Goal: Find specific page/section: Find specific page/section

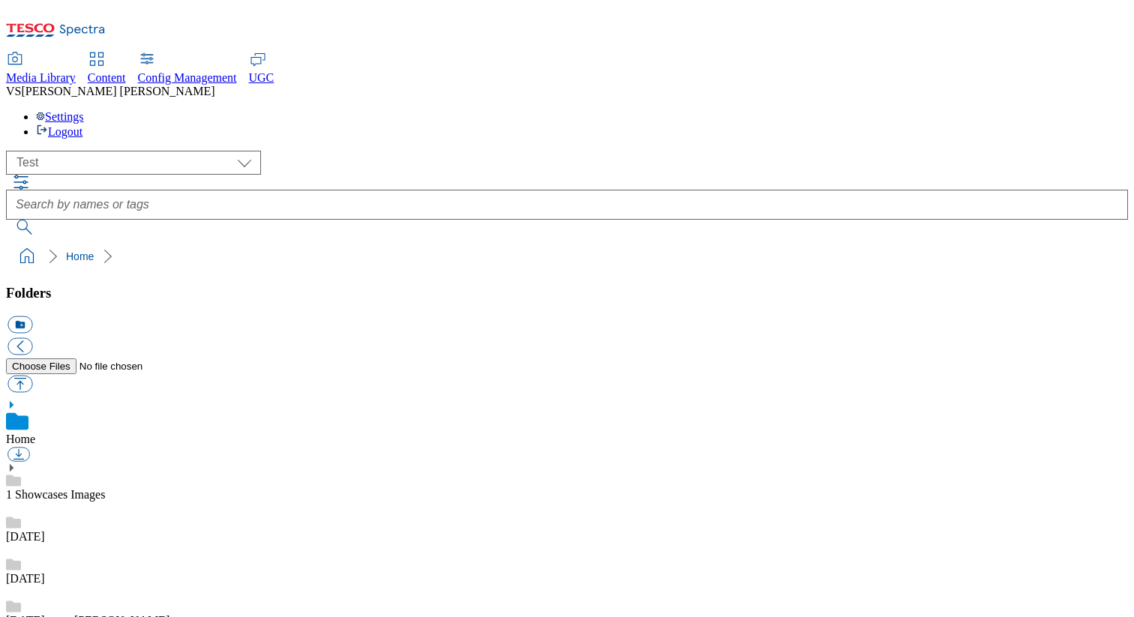
select select "flare-test"
click at [126, 71] on span "Content" at bounding box center [107, 77] width 38 height 13
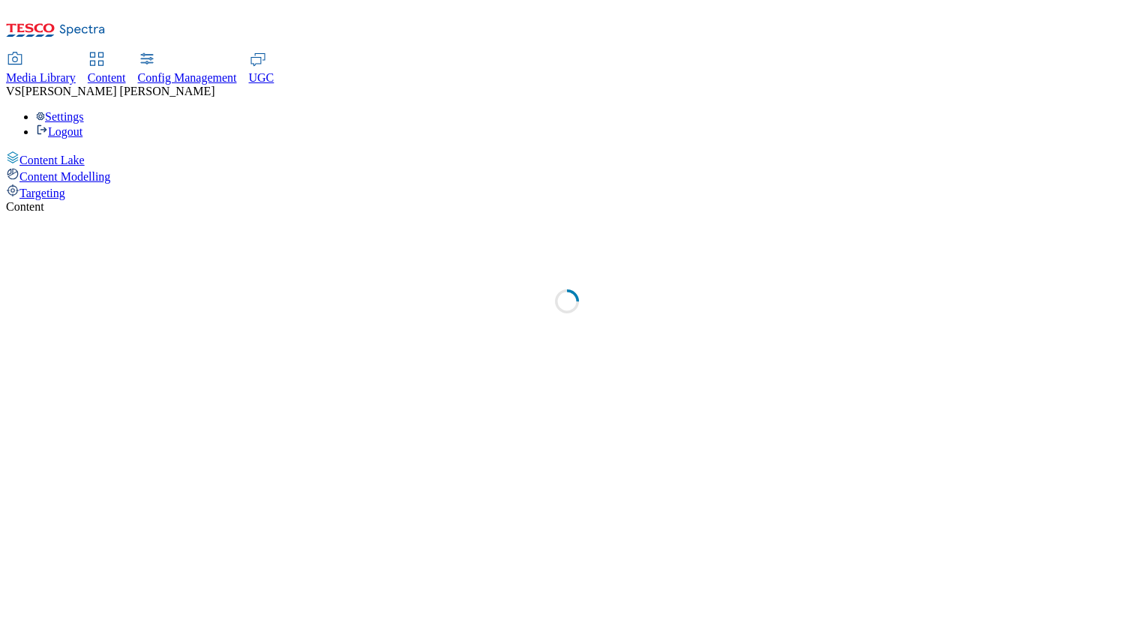
select select "group-comms"
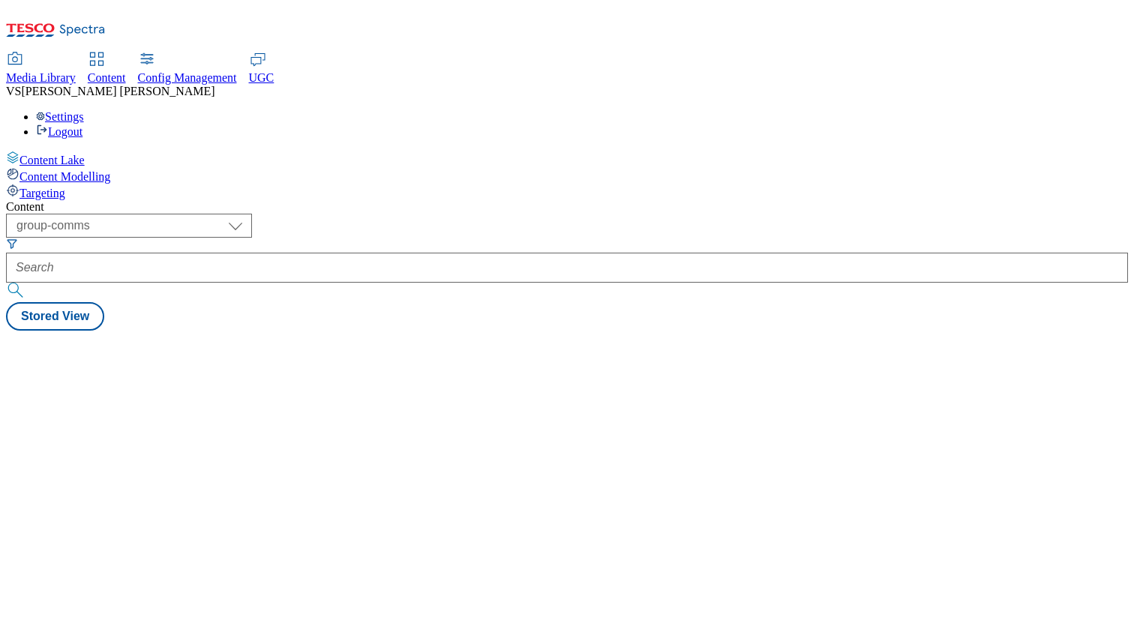
click at [109, 184] on div "Targeting" at bounding box center [567, 192] width 1122 height 16
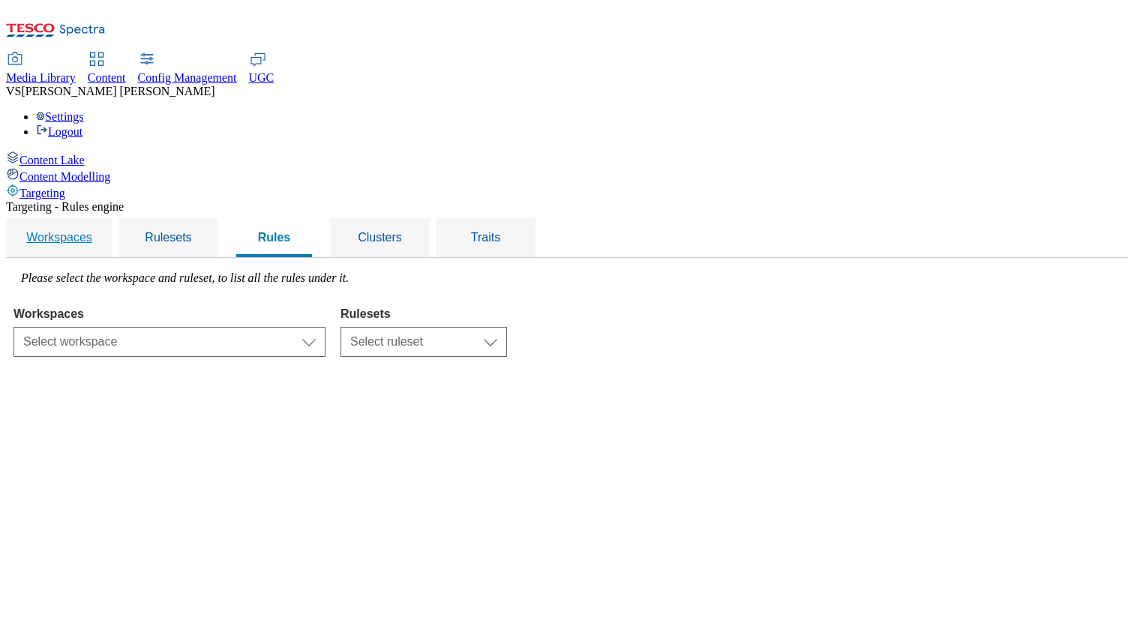
click at [92, 231] on span "Workspaces" at bounding box center [59, 237] width 66 height 13
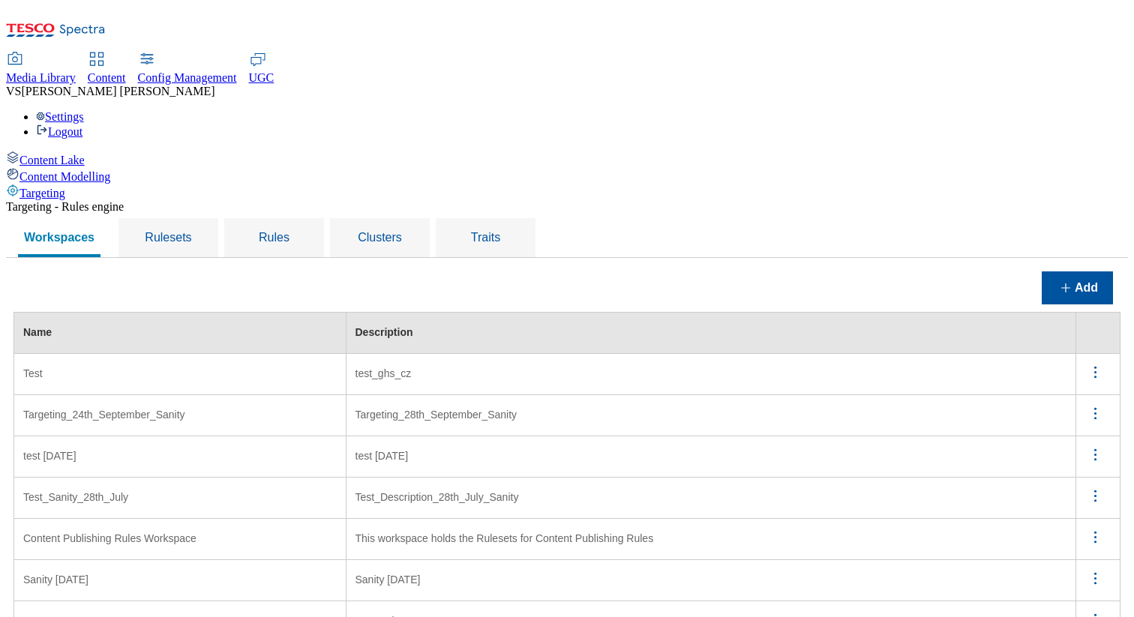
scroll to position [41, 0]
drag, startPoint x: 210, startPoint y: 220, endPoint x: 243, endPoint y: 220, distance: 33.0
click at [243, 354] on td "Test" at bounding box center [180, 374] width 332 height 41
drag, startPoint x: 558, startPoint y: 214, endPoint x: 487, endPoint y: 214, distance: 70.5
click at [487, 354] on td "test_ghs_cz" at bounding box center [711, 374] width 730 height 41
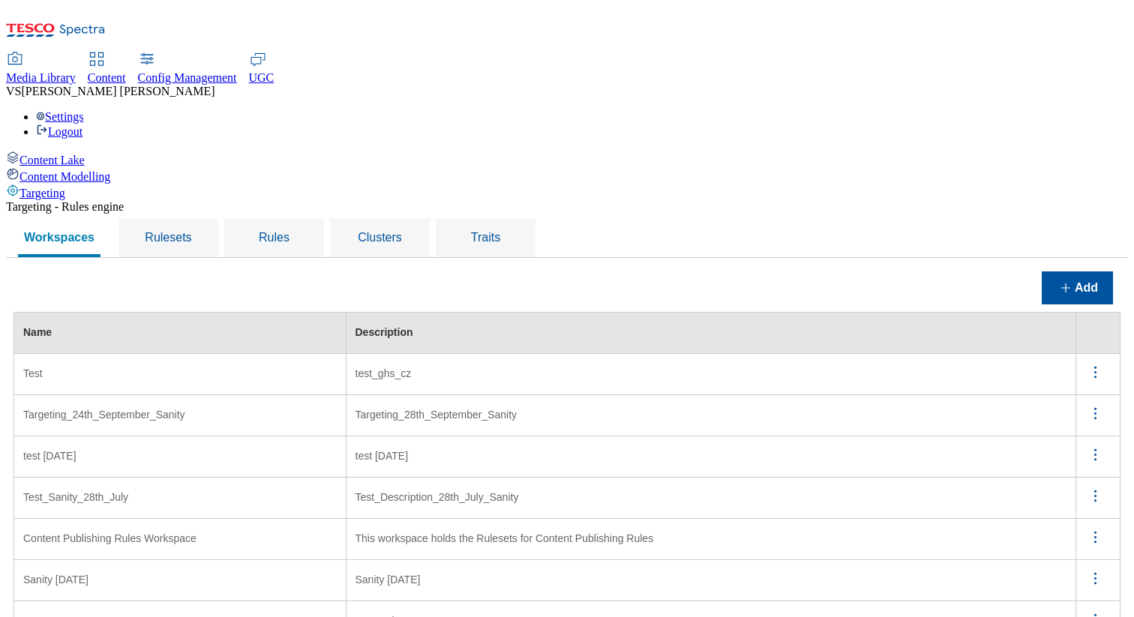
click at [253, 354] on td "Test" at bounding box center [180, 374] width 332 height 41
drag, startPoint x: 347, startPoint y: 281, endPoint x: 208, endPoint y: 277, distance: 138.8
click at [209, 478] on td "Test_Sanity_28th_July" at bounding box center [180, 498] width 332 height 41
drag, startPoint x: 212, startPoint y: 400, endPoint x: 274, endPoint y: 400, distance: 62.2
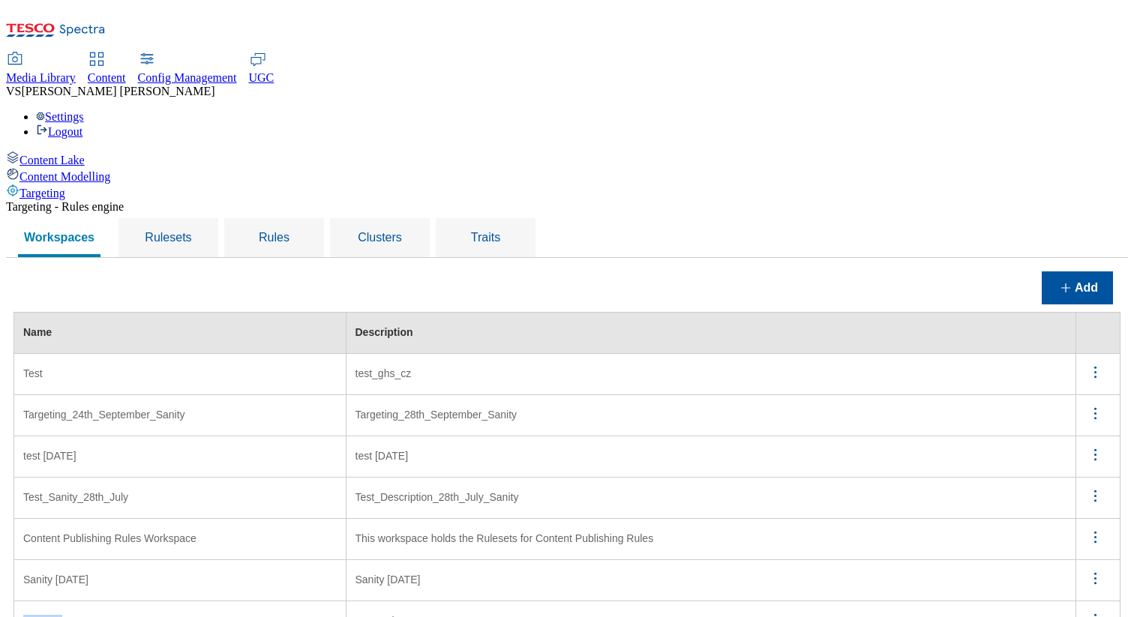
click at [274, 601] on td "Test WS" at bounding box center [180, 621] width 332 height 41
drag, startPoint x: 271, startPoint y: 382, endPoint x: 217, endPoint y: 382, distance: 53.2
drag, startPoint x: 266, startPoint y: 468, endPoint x: 219, endPoint y: 462, distance: 47.6
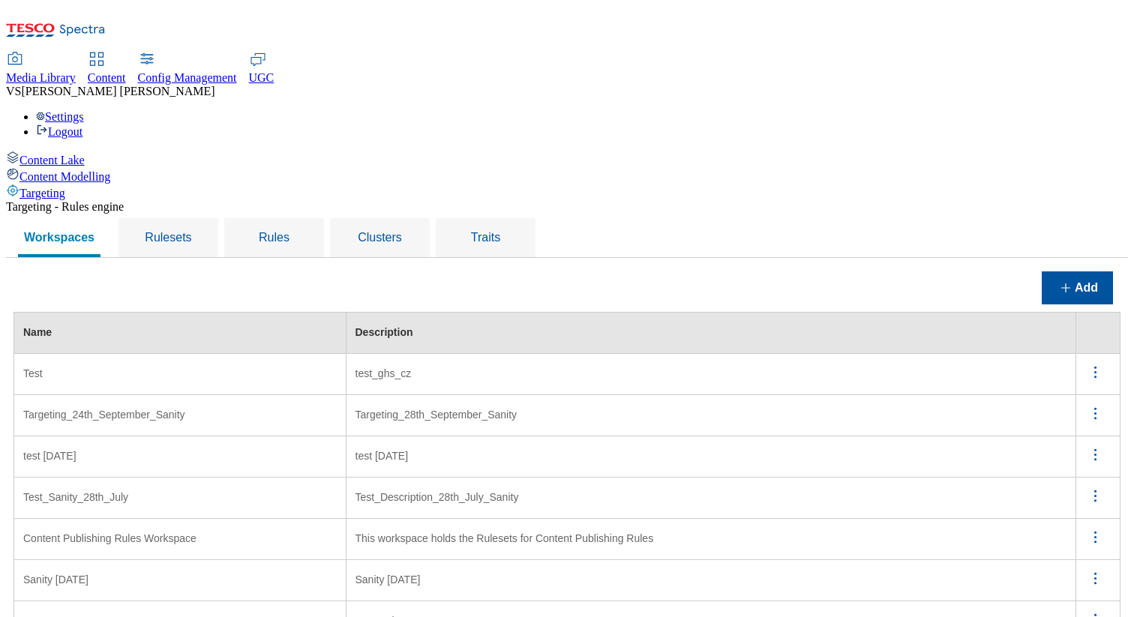
drag, startPoint x: 260, startPoint y: 590, endPoint x: 212, endPoint y: 585, distance: 48.3
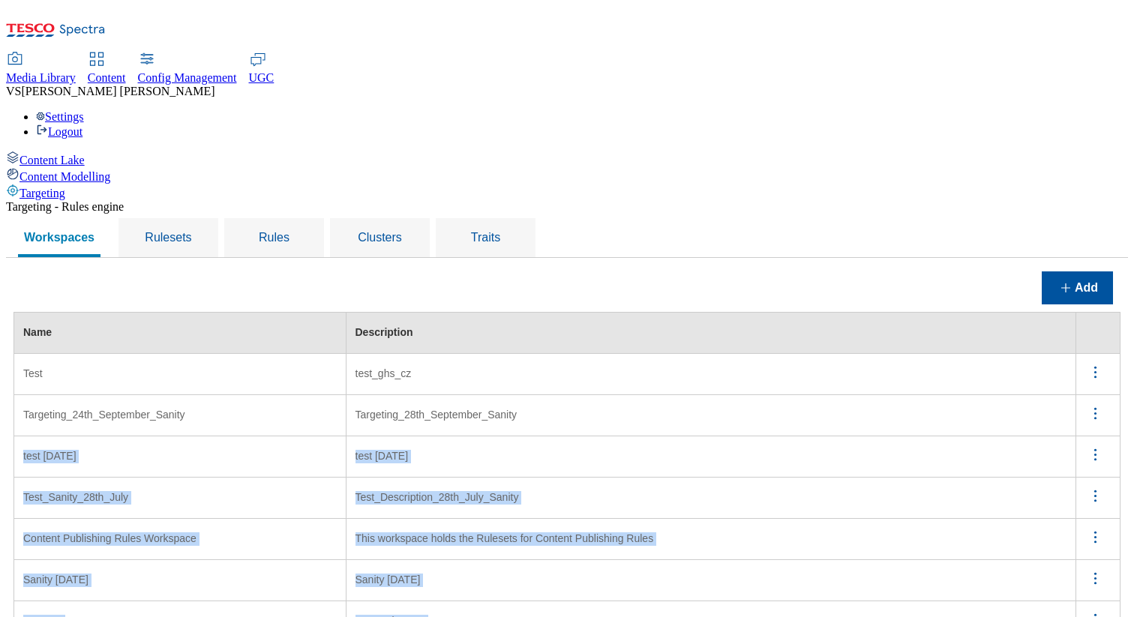
drag, startPoint x: 260, startPoint y: 552, endPoint x: 210, endPoint y: 138, distance: 417.0
drag, startPoint x: 265, startPoint y: 548, endPoint x: 209, endPoint y: 58, distance: 493.0
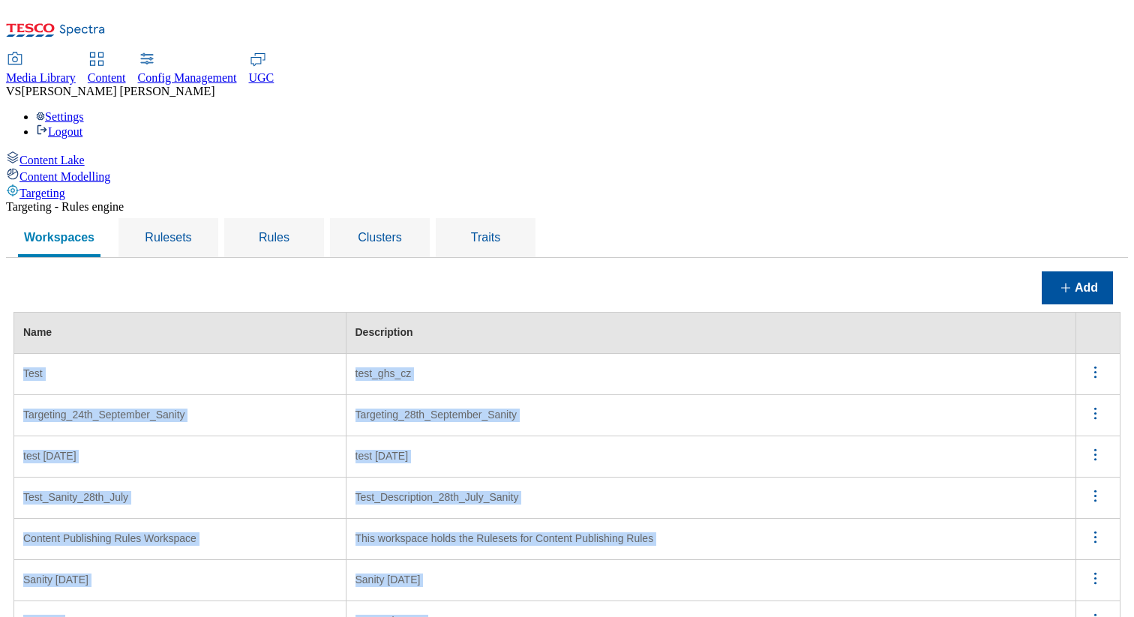
scroll to position [44, 0]
click at [191, 231] on span "Rulesets" at bounding box center [168, 237] width 46 height 13
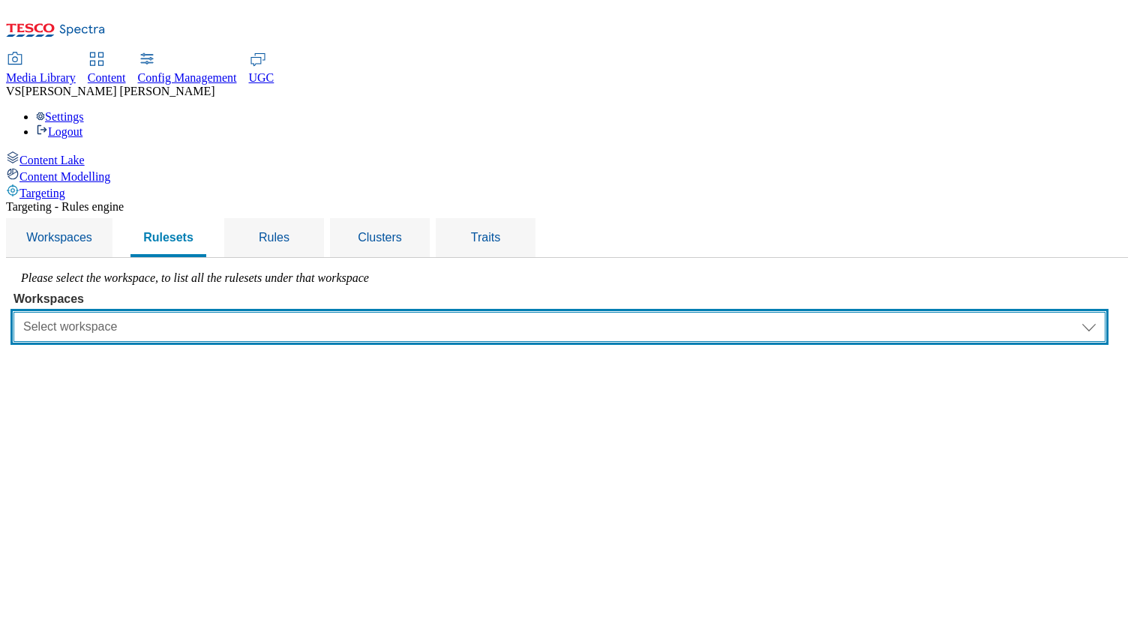
click at [319, 312] on select "Select workspace Test Targeting_24th_September_Sanity test 20th march Test_Sani…" at bounding box center [559, 327] width 1092 height 30
select select "0a6dd34b-2200-428d-a2fc-1be2b70d3cb6"
click at [202, 312] on select "Select workspace Test Targeting_24th_September_Sanity test 20th march Test_Sani…" at bounding box center [559, 327] width 1092 height 30
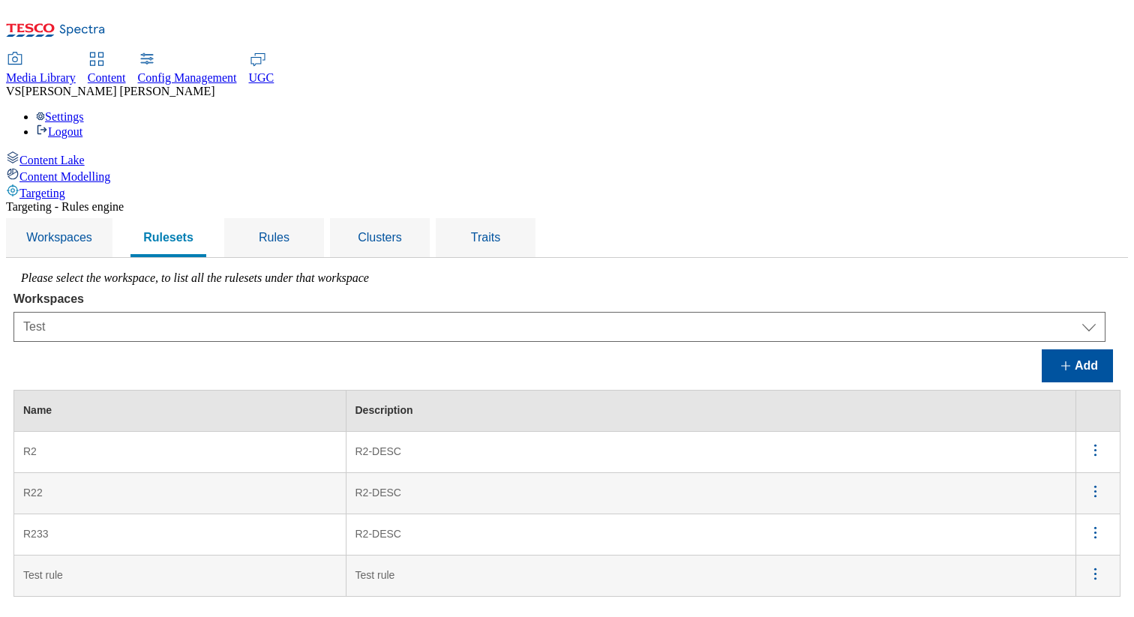
click at [208, 391] on th "Name" at bounding box center [180, 411] width 332 height 41
drag, startPoint x: 210, startPoint y: 291, endPoint x: 576, endPoint y: 466, distance: 405.9
click at [576, 466] on table "Name Description R2 R2-DESC R22 R2-DESC R233 R2-DESC Test rule Test rule" at bounding box center [566, 493] width 1107 height 207
click at [454, 271] on div "Please select the workspace, to list all the rulesets under that workspace Work…" at bounding box center [566, 433] width 1107 height 325
click at [289, 231] on span "Rules" at bounding box center [274, 237] width 31 height 13
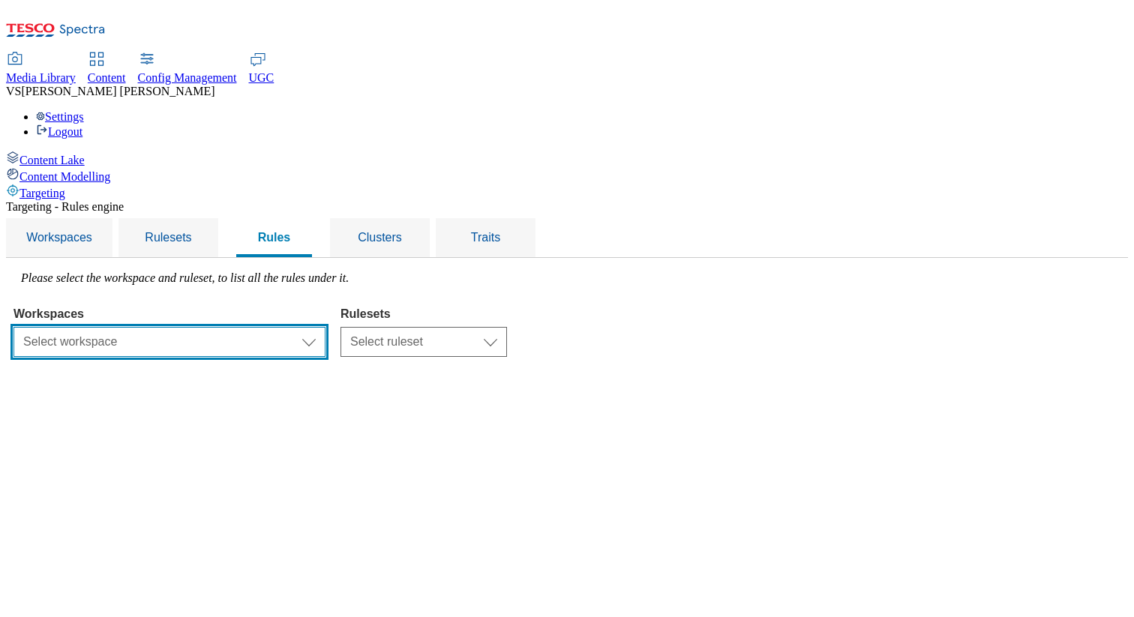
click at [307, 327] on select "Select workspace Test Targeting_24th_September_Sanity test 20th march Test_Sani…" at bounding box center [169, 342] width 312 height 30
click at [263, 327] on select "Select workspace Test Targeting_24th_September_Sanity test 20th march Test_Sani…" at bounding box center [169, 342] width 312 height 30
select select "0a6dd34b-2200-428d-a2fc-1be2b70d3cb6"
click at [202, 327] on select "Select workspace Test Targeting_24th_September_Sanity test 20th march Test_Sani…" at bounding box center [169, 342] width 312 height 30
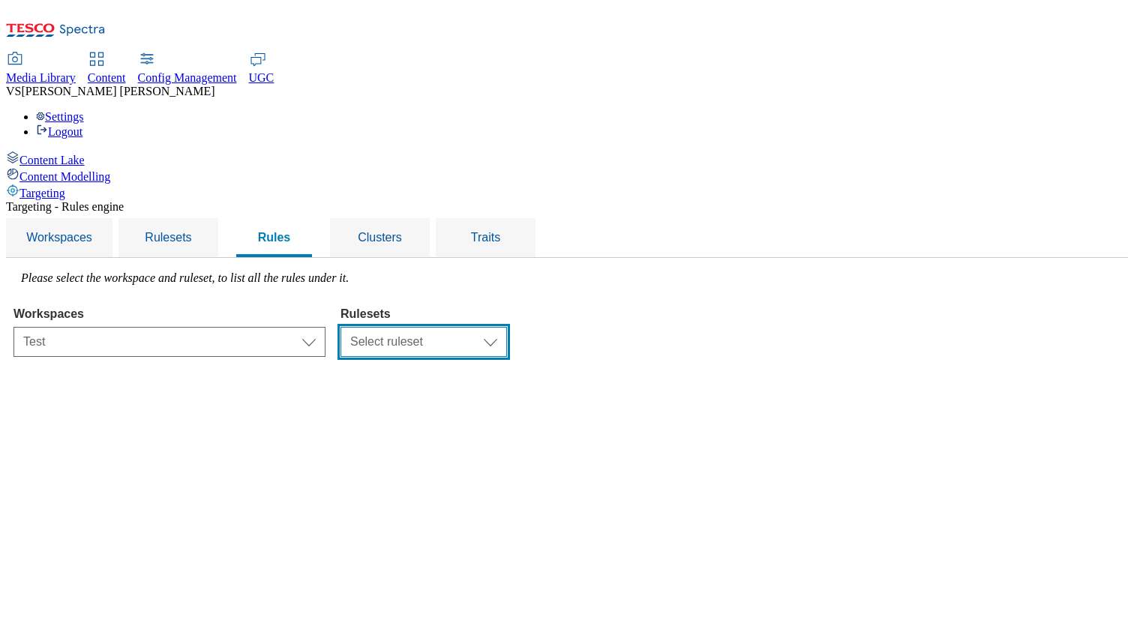
click at [507, 327] on select "Select ruleset R2 R22 R233 Test rule" at bounding box center [423, 342] width 166 height 30
select select "37692583-89eb-45bf-aa54-ce91e1acffb3"
click at [507, 327] on select "Select ruleset R2 R22 R233 Test rule" at bounding box center [423, 342] width 166 height 30
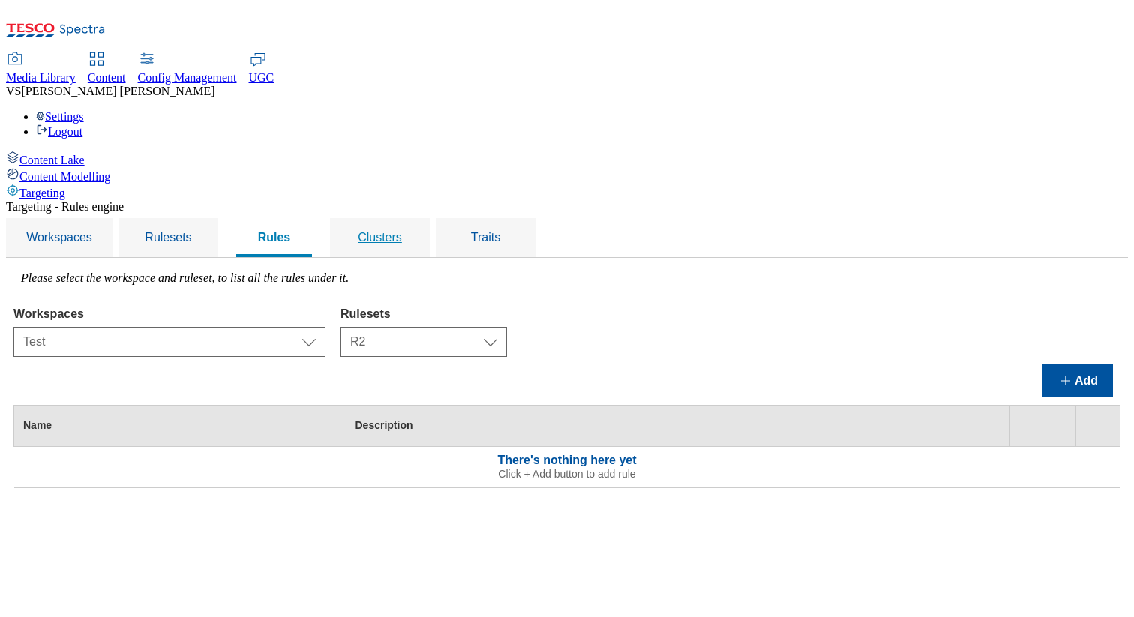
click at [402, 231] on span "Clusters" at bounding box center [380, 237] width 44 height 13
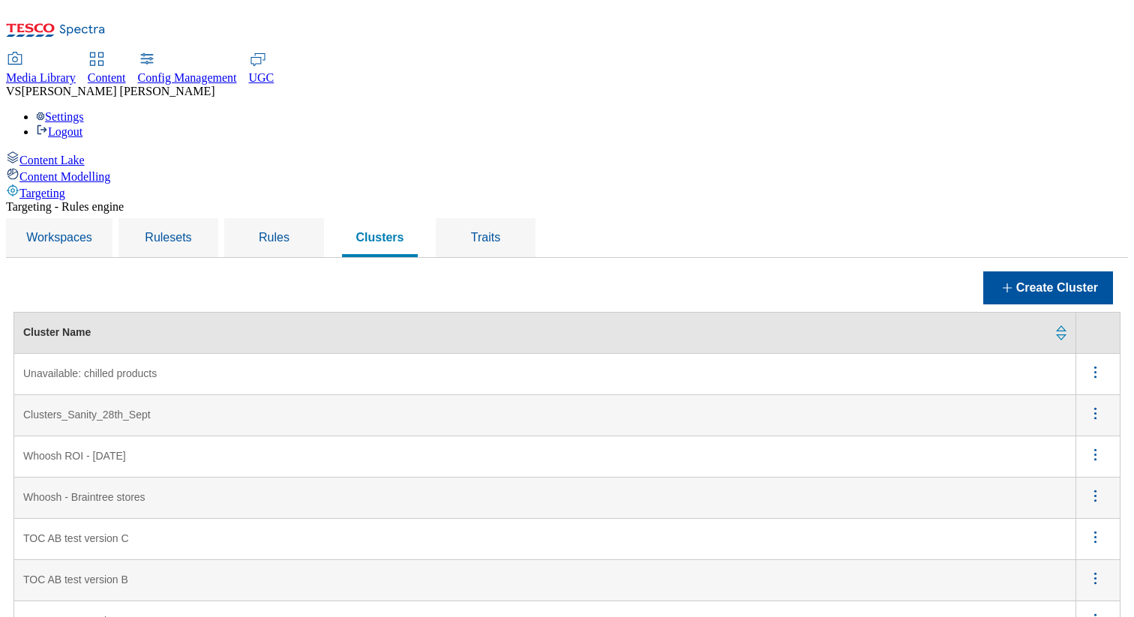
scroll to position [42, 0]
click at [289, 231] on span "Rules" at bounding box center [274, 237] width 31 height 13
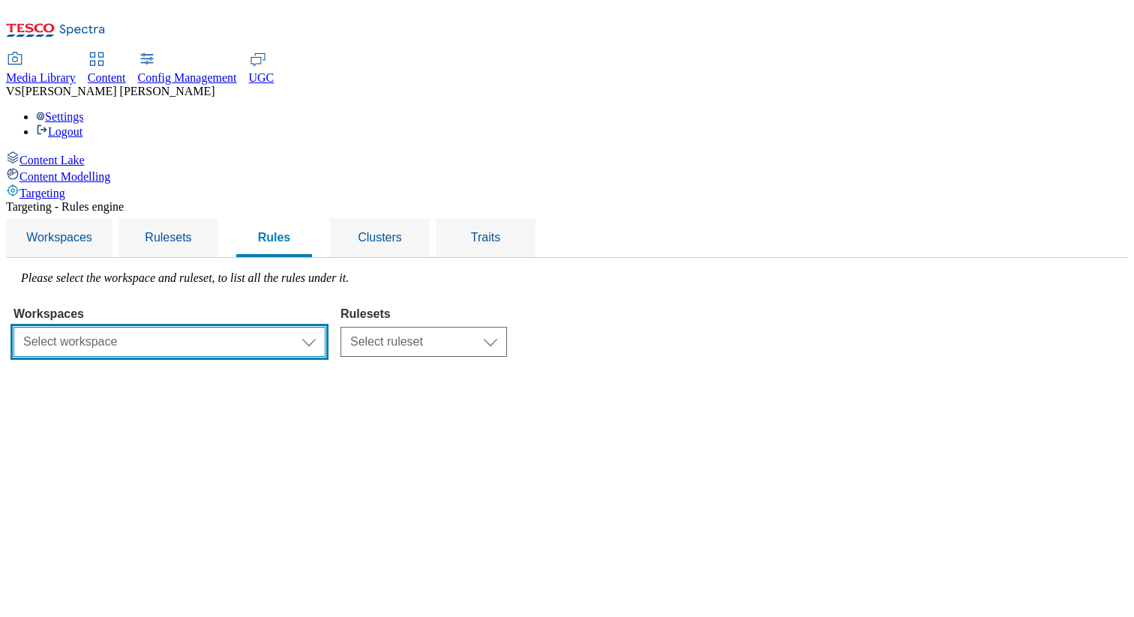
click at [325, 327] on select "Select workspace Test Targeting_24th_September_Sanity test 20th march Test_Sani…" at bounding box center [169, 342] width 312 height 30
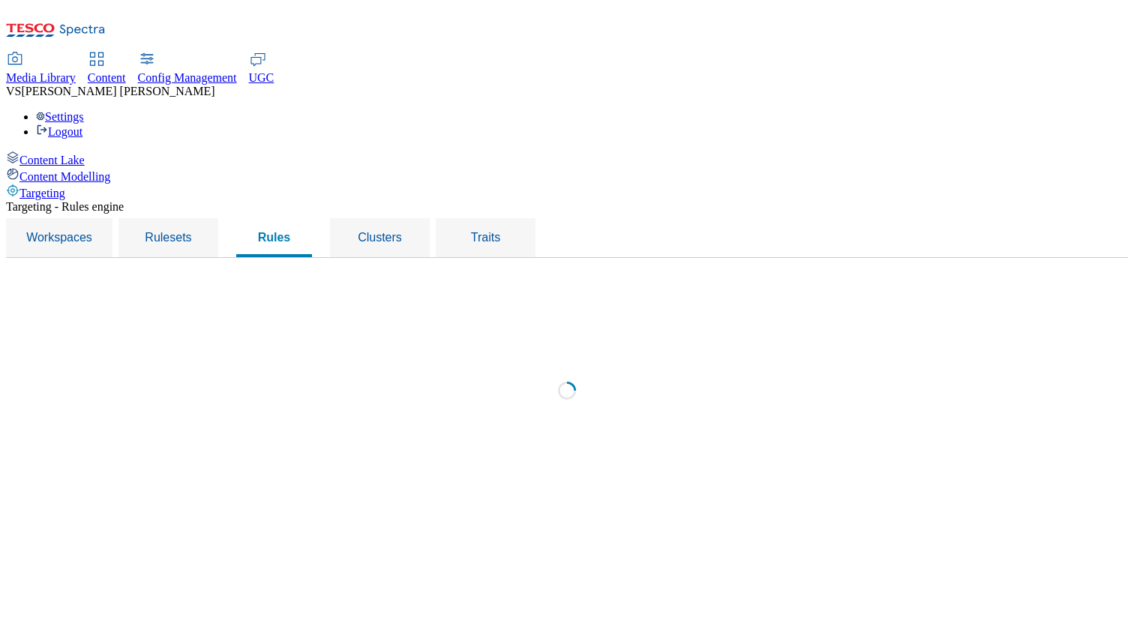
select select "426de785-2df4-4ad9-b697-e4532924c380"
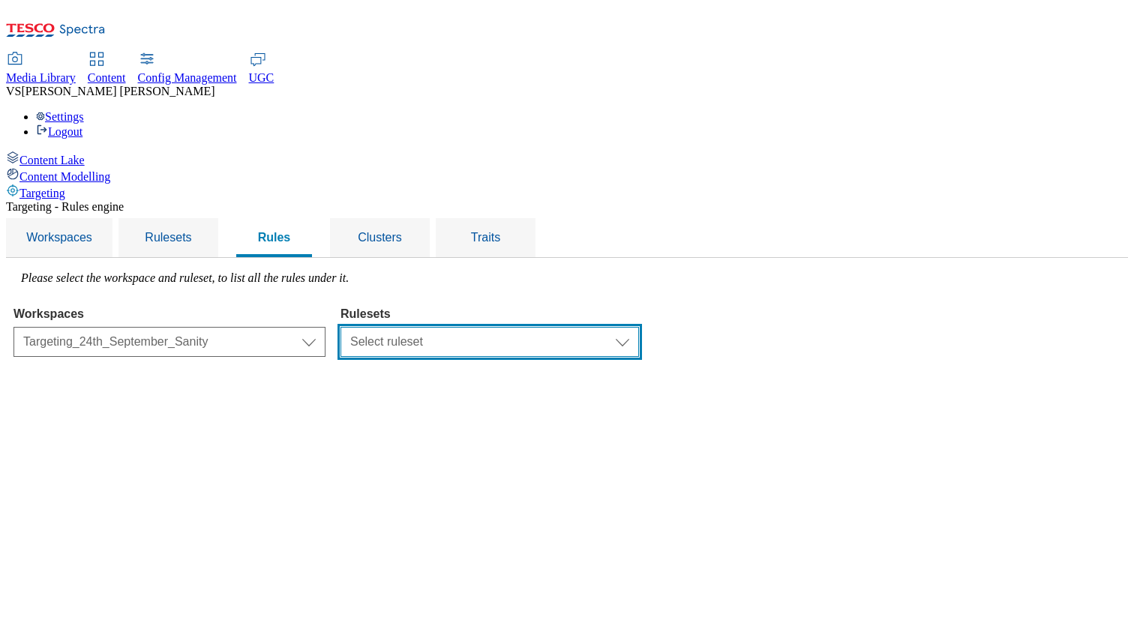
click at [566, 327] on select "Select ruleset Targeting_28th_Sept_Sanity_Rulesets test sanity 23rd june" at bounding box center [489, 342] width 298 height 30
select select "6e6b914b-3108-4288-b02f-51932298298e"
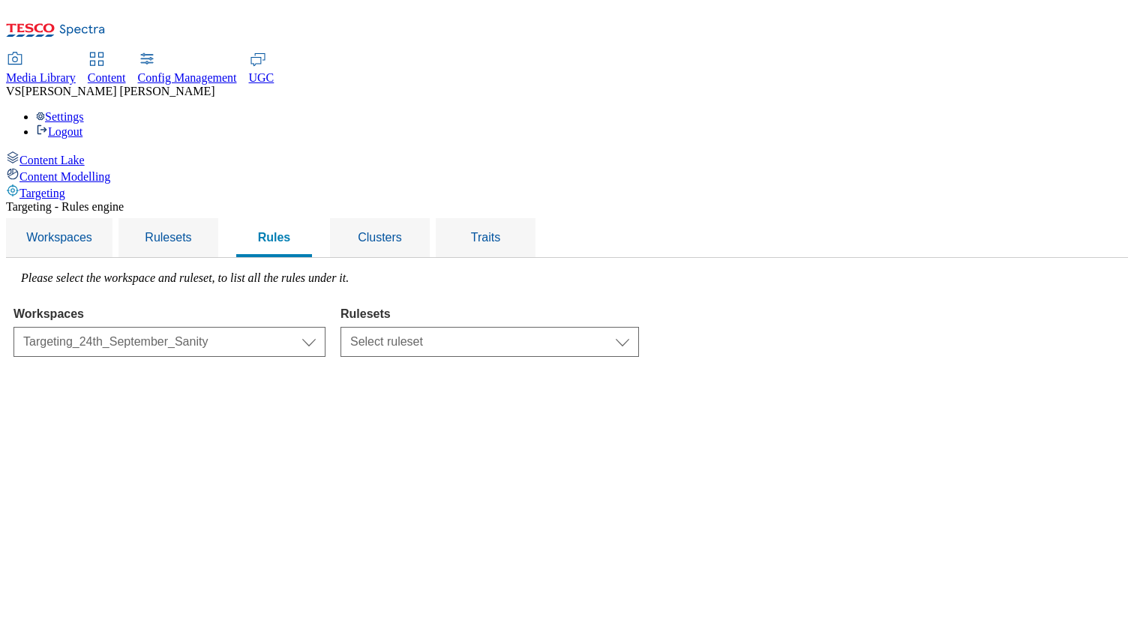
click at [529, 327] on select "Select ruleset Targeting_28th_Sept_Sanity_Rulesets test sanity 23rd june" at bounding box center [489, 342] width 298 height 30
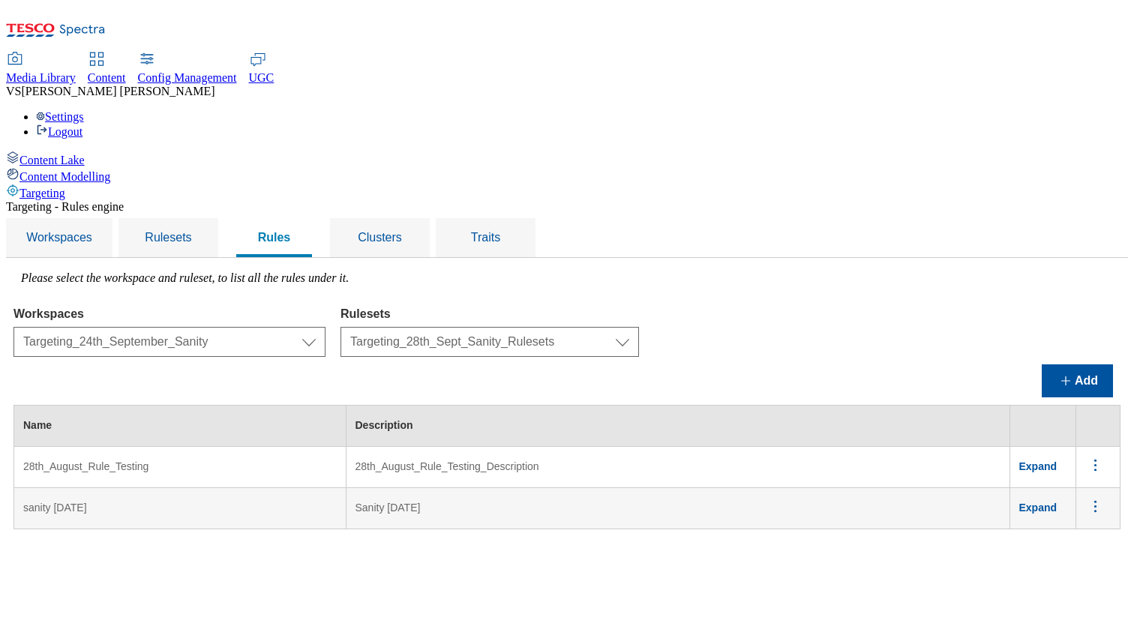
click at [1057, 460] on span "Expand" at bounding box center [1038, 466] width 38 height 12
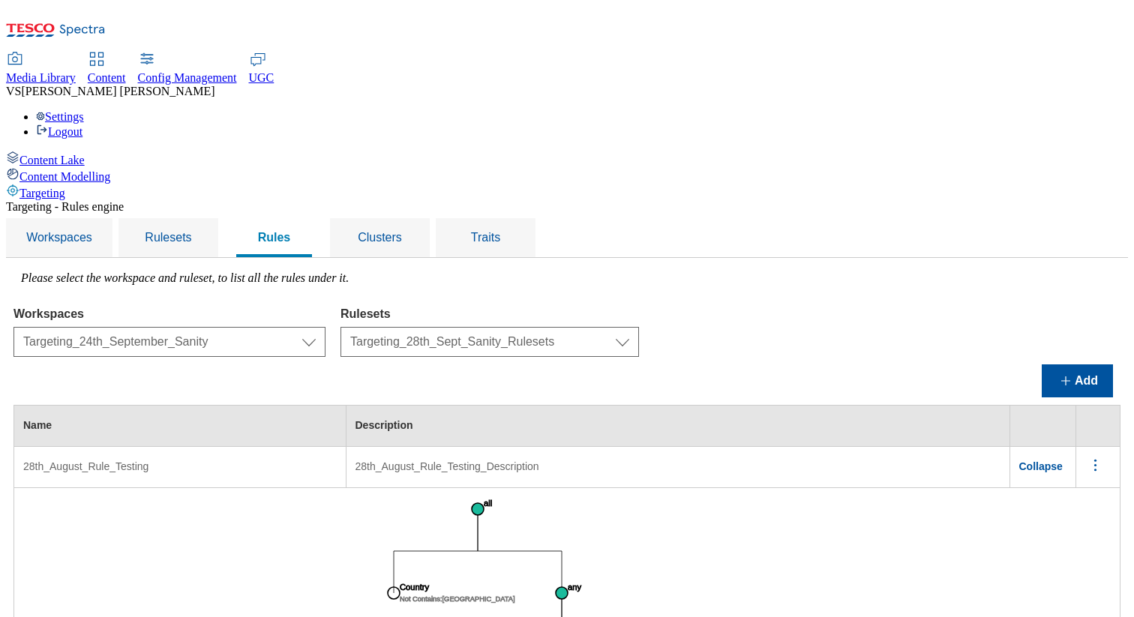
scroll to position [178, 0]
drag, startPoint x: 568, startPoint y: 290, endPoint x: 674, endPoint y: 307, distance: 107.8
drag, startPoint x: 657, startPoint y: 380, endPoint x: 763, endPoint y: 392, distance: 107.2
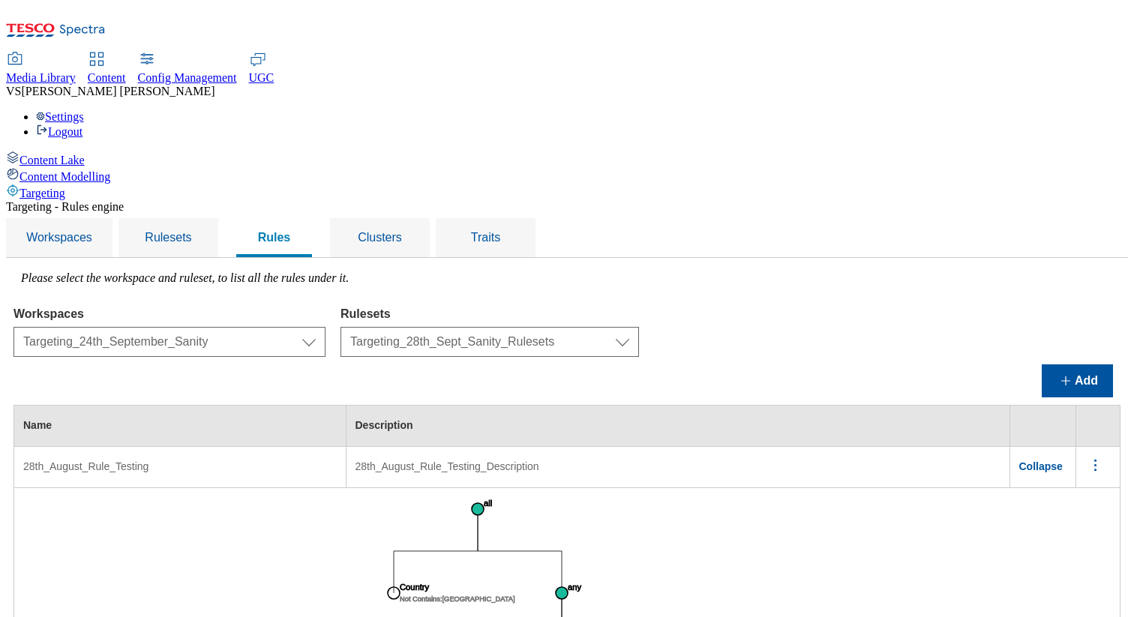
drag, startPoint x: 826, startPoint y: 457, endPoint x: 929, endPoint y: 483, distance: 106.0
drag, startPoint x: 521, startPoint y: 151, endPoint x: 850, endPoint y: 213, distance: 334.9
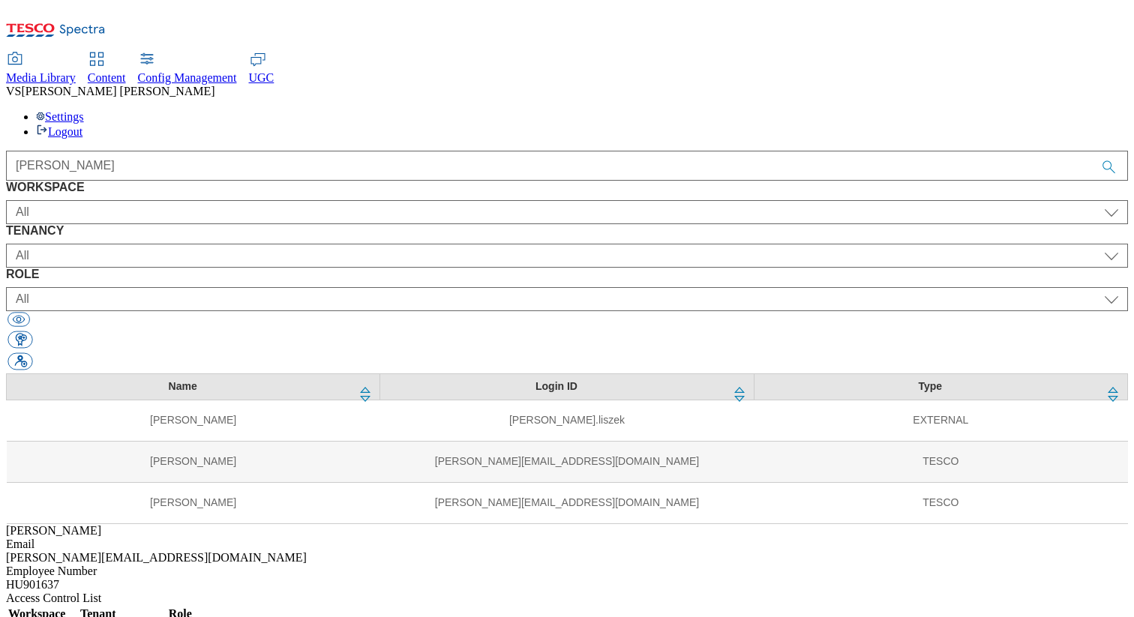
click at [581, 181] on div "WORKSPACE All Content Media Spectra UGC Config All TENANCY All ALL All all CE C…" at bounding box center [567, 277] width 1122 height 193
